Goal: Transaction & Acquisition: Book appointment/travel/reservation

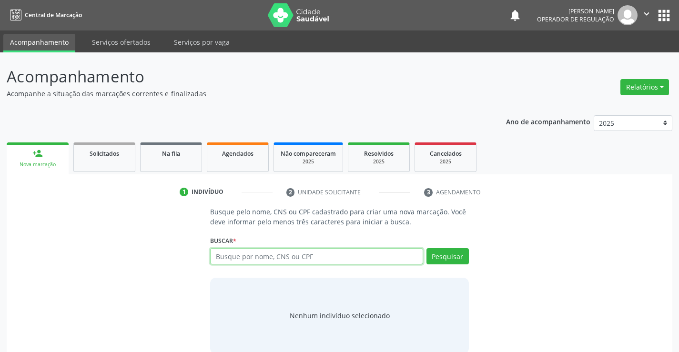
click at [275, 256] on input "text" at bounding box center [316, 256] width 213 height 16
click at [308, 257] on input "text" at bounding box center [316, 256] width 213 height 16
type input "702008852341588"
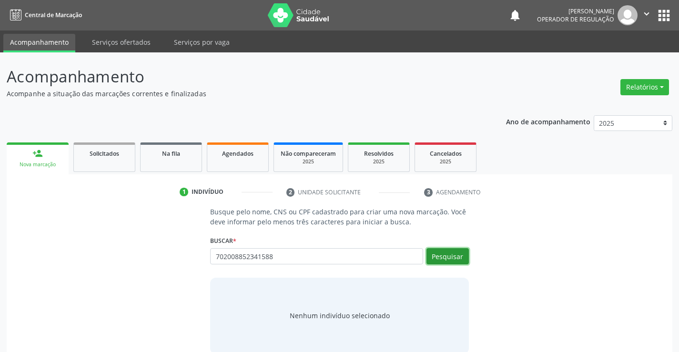
click at [453, 253] on button "Pesquisar" at bounding box center [448, 256] width 42 height 16
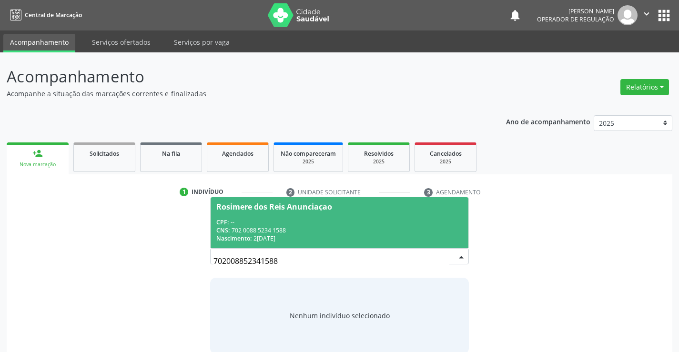
click at [278, 214] on span "Rosimere dos Reis Anunciaçao CPF: -- CNS: 702 0088 5234 1588 Nascimento: 21[DAT…" at bounding box center [339, 222] width 257 height 51
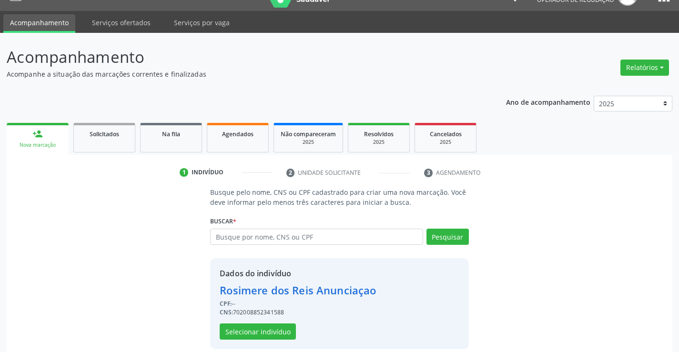
scroll to position [30, 0]
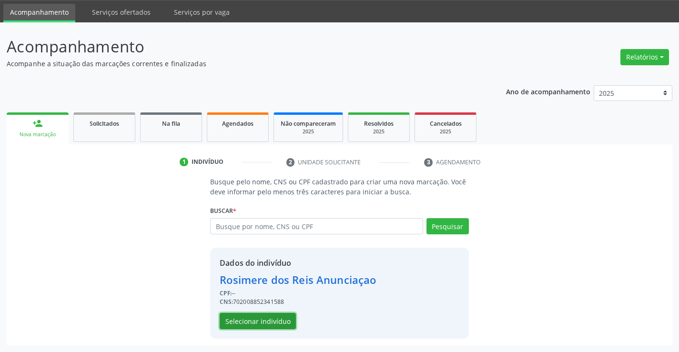
click at [256, 322] on button "Selecionar indivíduo" at bounding box center [258, 321] width 76 height 16
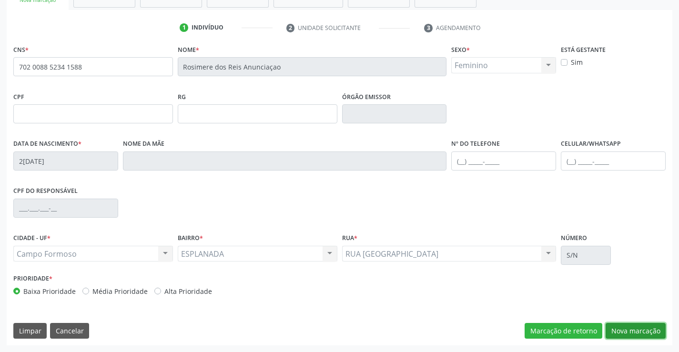
click at [628, 329] on button "Nova marcação" at bounding box center [636, 331] width 60 height 16
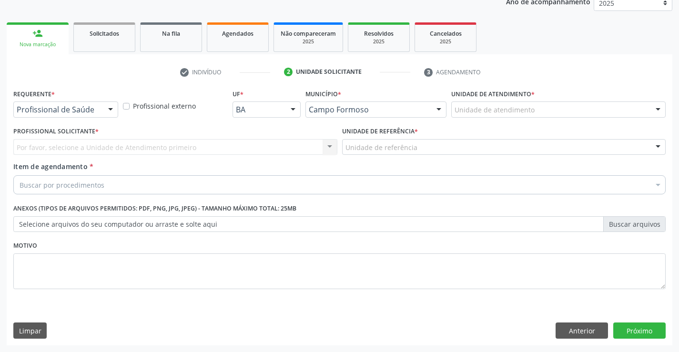
scroll to position [120, 0]
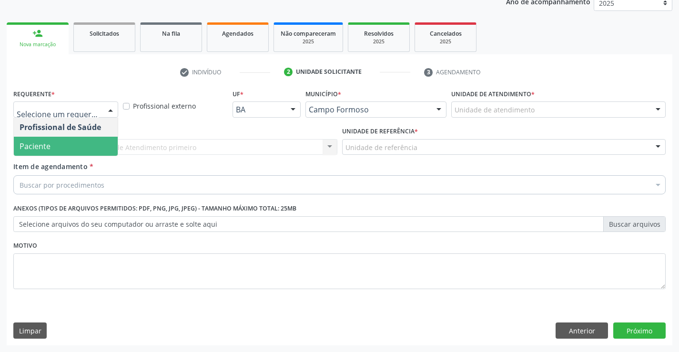
click at [59, 146] on span "Paciente" at bounding box center [66, 146] width 104 height 19
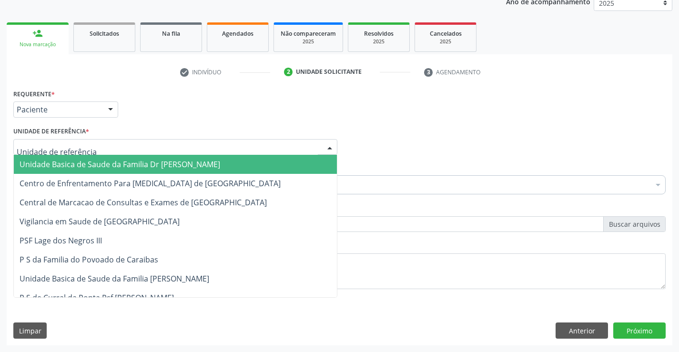
click at [74, 162] on span "Unidade Basica de Saude da Familia Dr [PERSON_NAME]" at bounding box center [120, 164] width 201 height 10
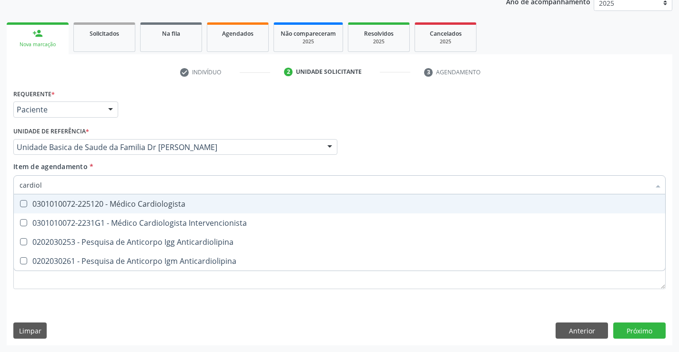
type input "cardiolo"
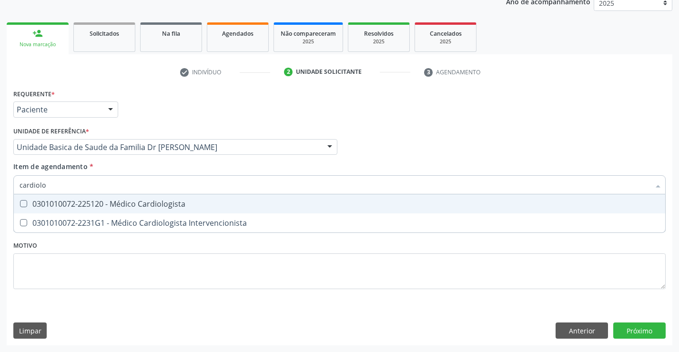
click at [141, 203] on div "0301010072-225120 - Médico Cardiologista" at bounding box center [340, 204] width 640 height 8
checkbox Cardiologista "true"
click at [134, 165] on div "Item de agendamento * cardiolo Desfazer seleção 0301010072-225120 - Médico Card…" at bounding box center [339, 177] width 653 height 30
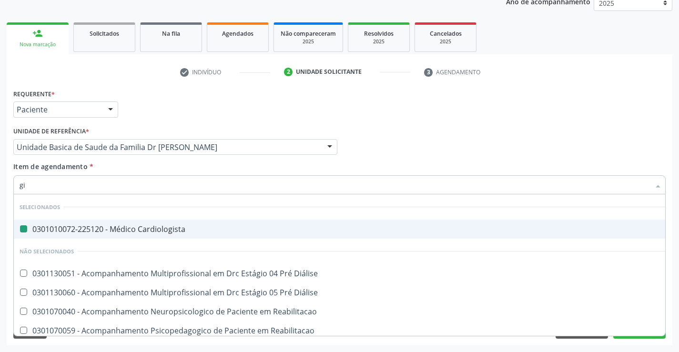
type input "gin"
checkbox Cardiologista "false"
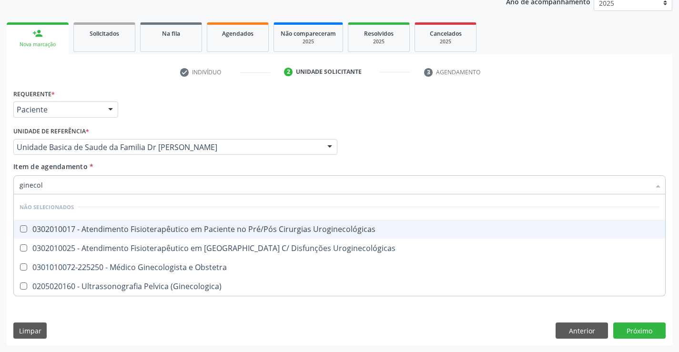
type input "ginecolo"
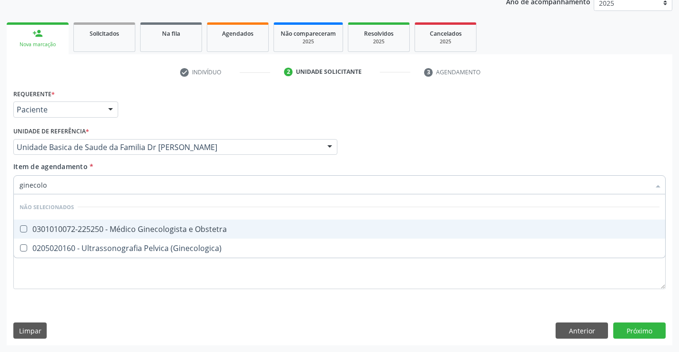
click at [162, 228] on div "0301010072-225250 - Médico Ginecologista e Obstetra" at bounding box center [340, 230] width 640 height 8
checkbox Obstetra "true"
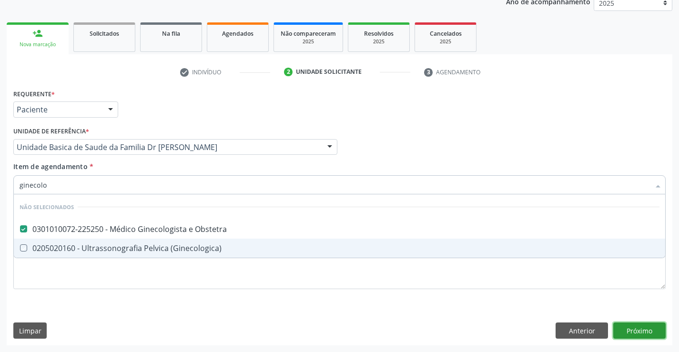
click at [640, 331] on div "Requerente * Paciente Profissional de Saúde Paciente Nenhum resultado encontrad…" at bounding box center [340, 216] width 666 height 259
checkbox \(Ginecologica\) "true"
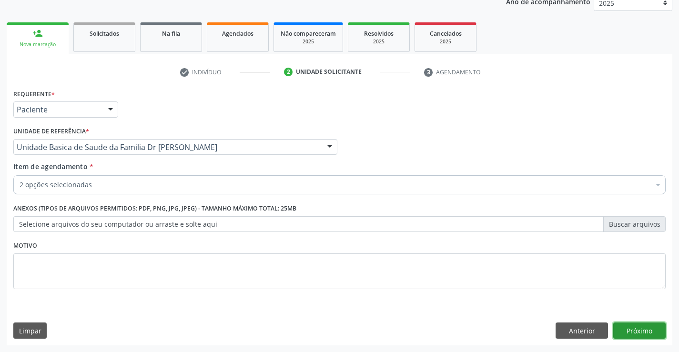
click at [640, 329] on button "Próximo" at bounding box center [640, 331] width 52 height 16
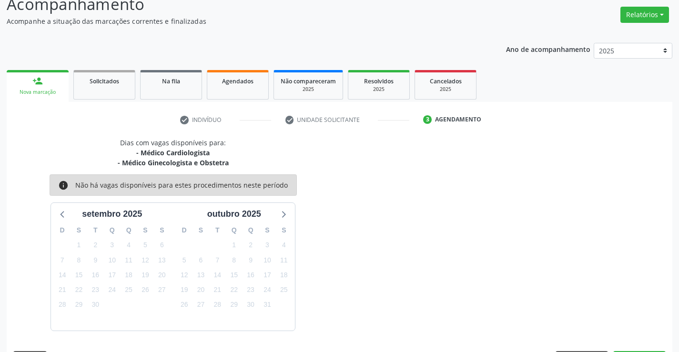
scroll to position [101, 0]
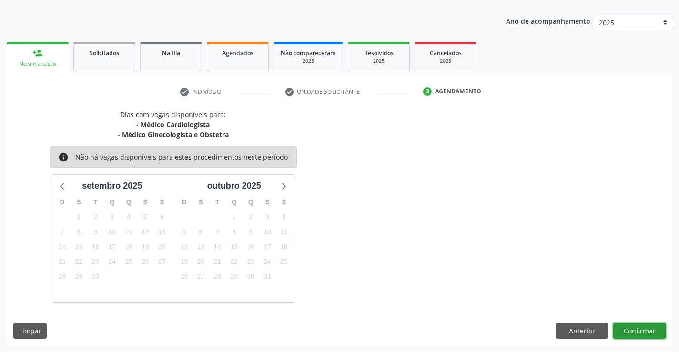
click at [640, 329] on button "Confirmar" at bounding box center [640, 331] width 52 height 16
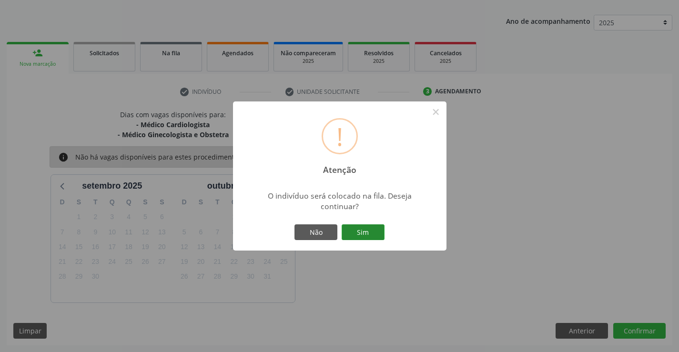
click at [364, 234] on button "Sim" at bounding box center [363, 233] width 43 height 16
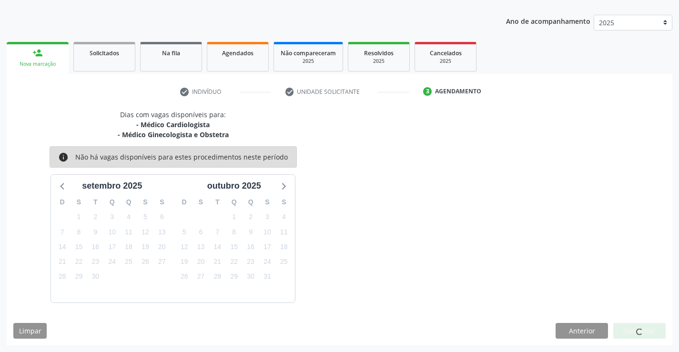
scroll to position [0, 0]
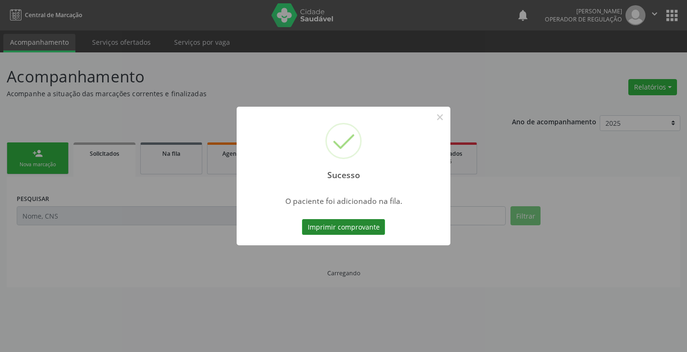
click at [337, 224] on button "Imprimir comprovante" at bounding box center [343, 227] width 83 height 16
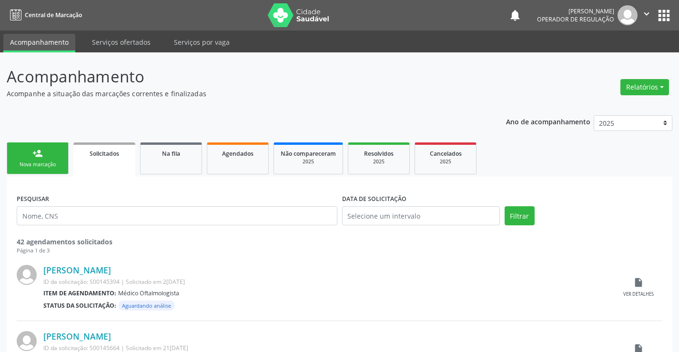
click at [43, 157] on link "person_add Nova marcação" at bounding box center [38, 159] width 62 height 32
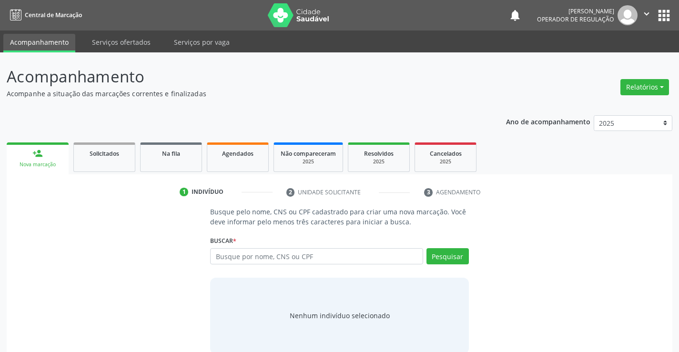
click at [646, 7] on button "" at bounding box center [647, 15] width 18 height 20
click at [608, 57] on link "Sair" at bounding box center [623, 57] width 66 height 13
